Goal: Task Accomplishment & Management: Use online tool/utility

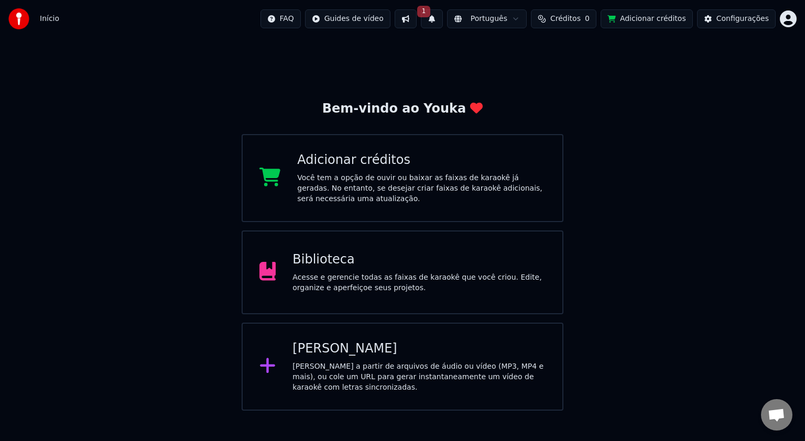
click at [443, 26] on button "1" at bounding box center [432, 18] width 22 height 19
click at [512, 57] on button "Atualizar" at bounding box center [521, 51] width 50 height 19
click at [443, 23] on button at bounding box center [432, 18] width 22 height 19
click at [561, 89] on div "Bem-vindo ao Youka Adicionar créditos Você tem a opção de ouvir ou baixar as fa…" at bounding box center [402, 224] width 805 height 373
